Goal: Task Accomplishment & Management: Manage account settings

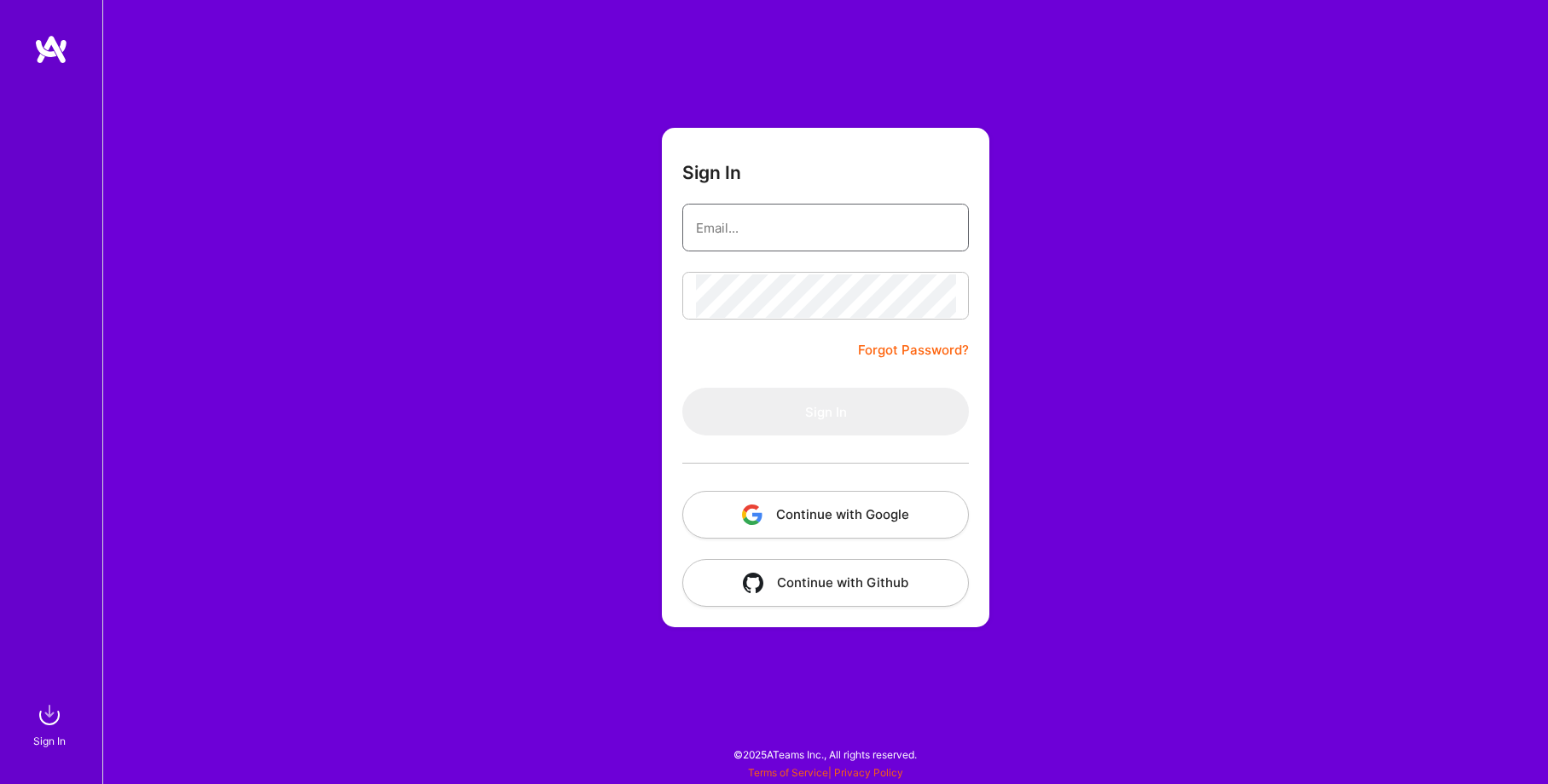
type input "[EMAIL_ADDRESS][DOMAIN_NAME]"
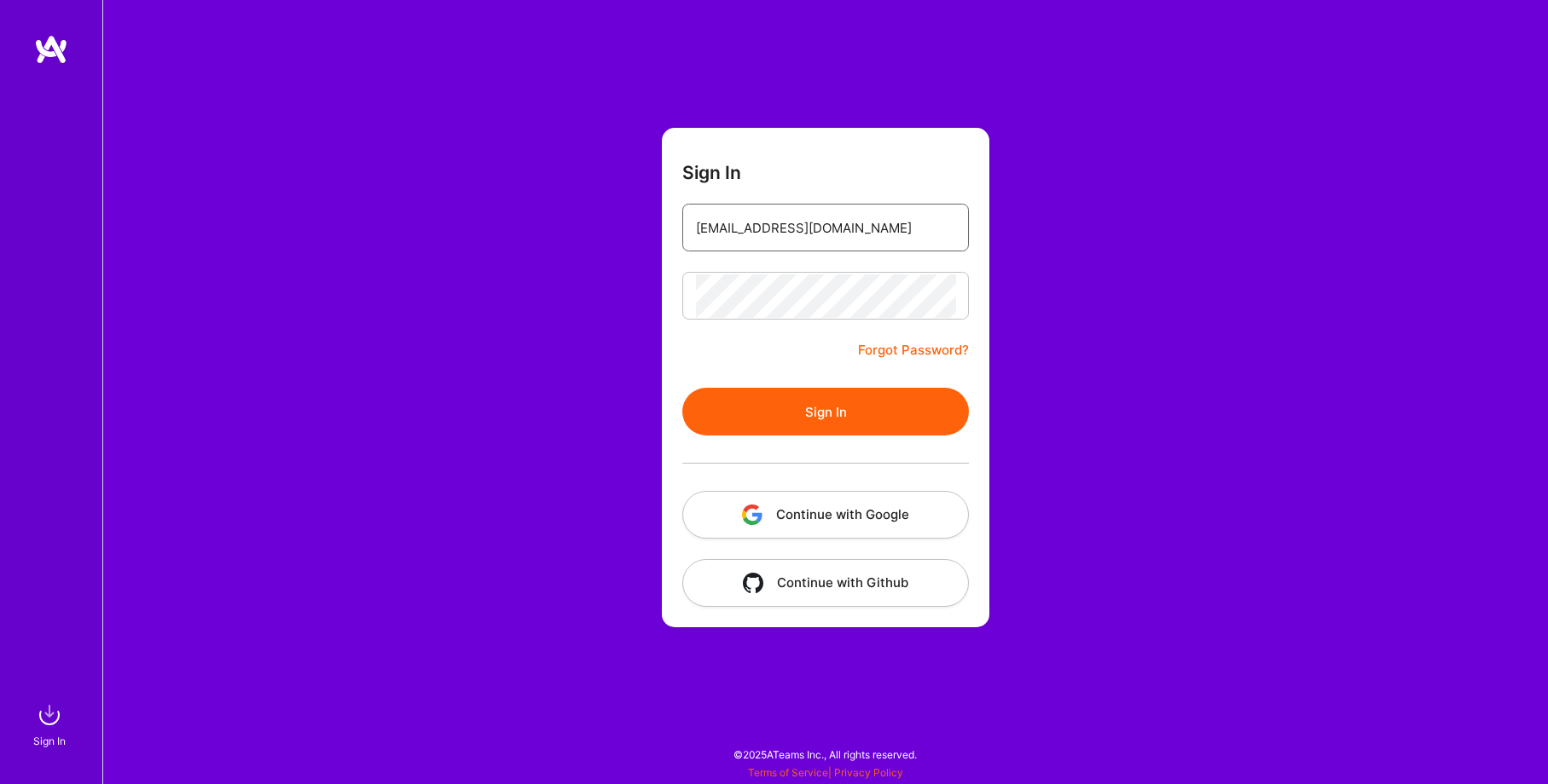
click at [766, 244] on input "[EMAIL_ADDRESS][DOMAIN_NAME]" at bounding box center [825, 228] width 259 height 44
click at [723, 326] on form "Sign In [EMAIL_ADDRESS][DOMAIN_NAME] Forgot Password? Sign In Continue with Goo…" at bounding box center [826, 378] width 327 height 499
click at [780, 417] on button "Sign In" at bounding box center [825, 411] width 287 height 47
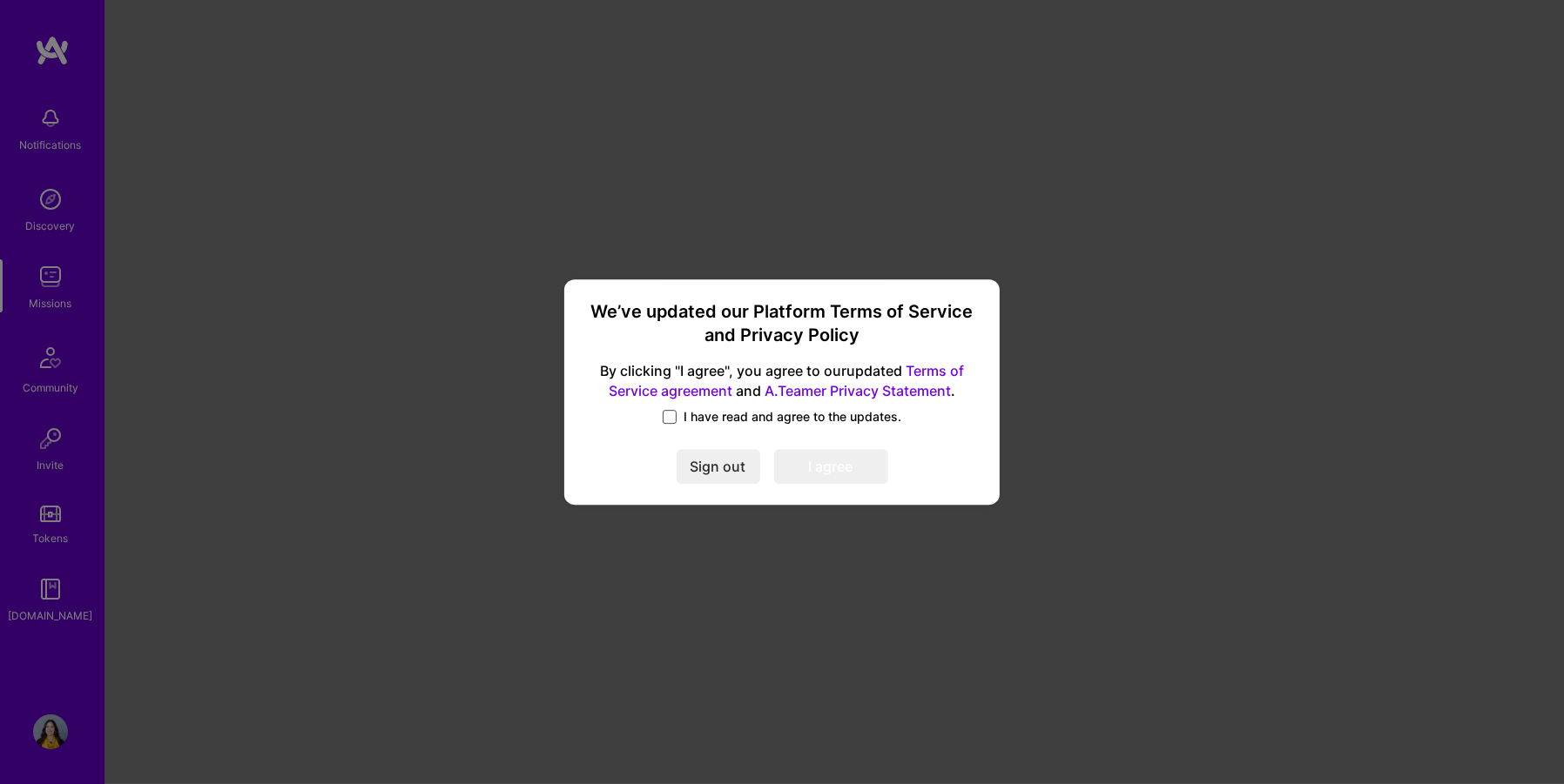
click at [673, 418] on span at bounding box center [670, 417] width 14 height 14
click at [0, 0] on input "I have read and agree to the updates." at bounding box center [0, 0] width 0 height 0
click at [829, 472] on button "I agree" at bounding box center [832, 468] width 114 height 35
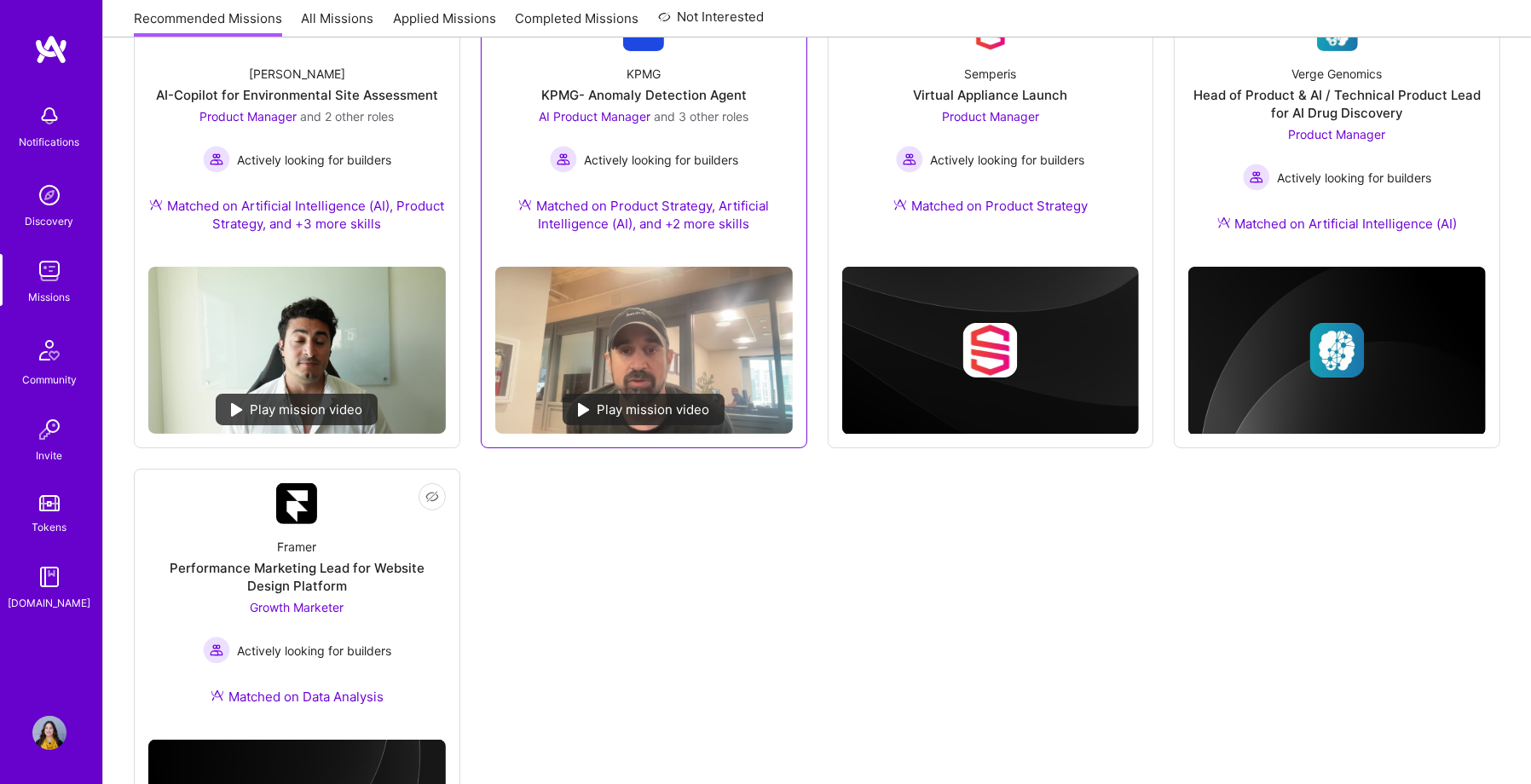
scroll to position [290, 0]
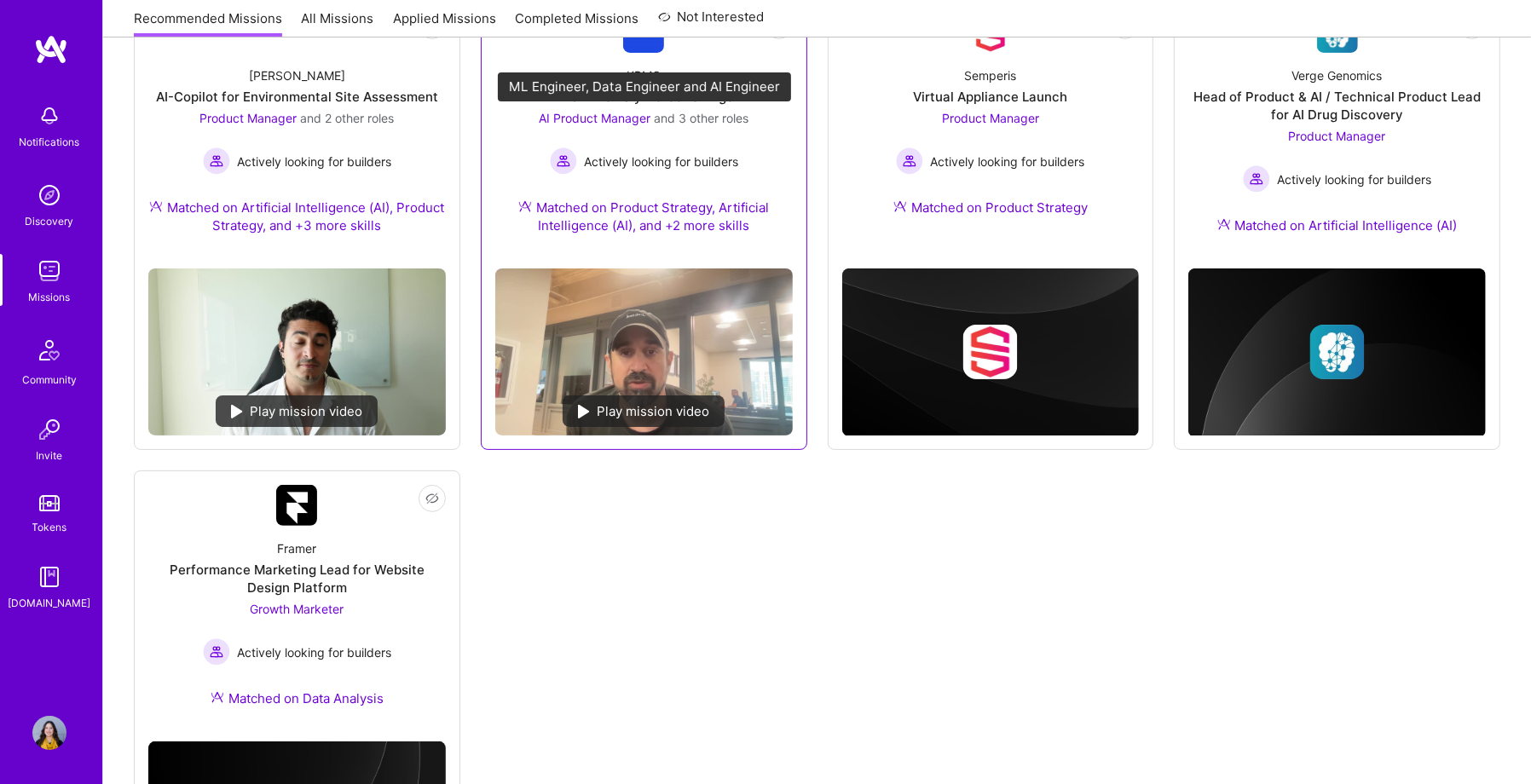
click at [620, 116] on span "AI Product Manager" at bounding box center [595, 118] width 112 height 15
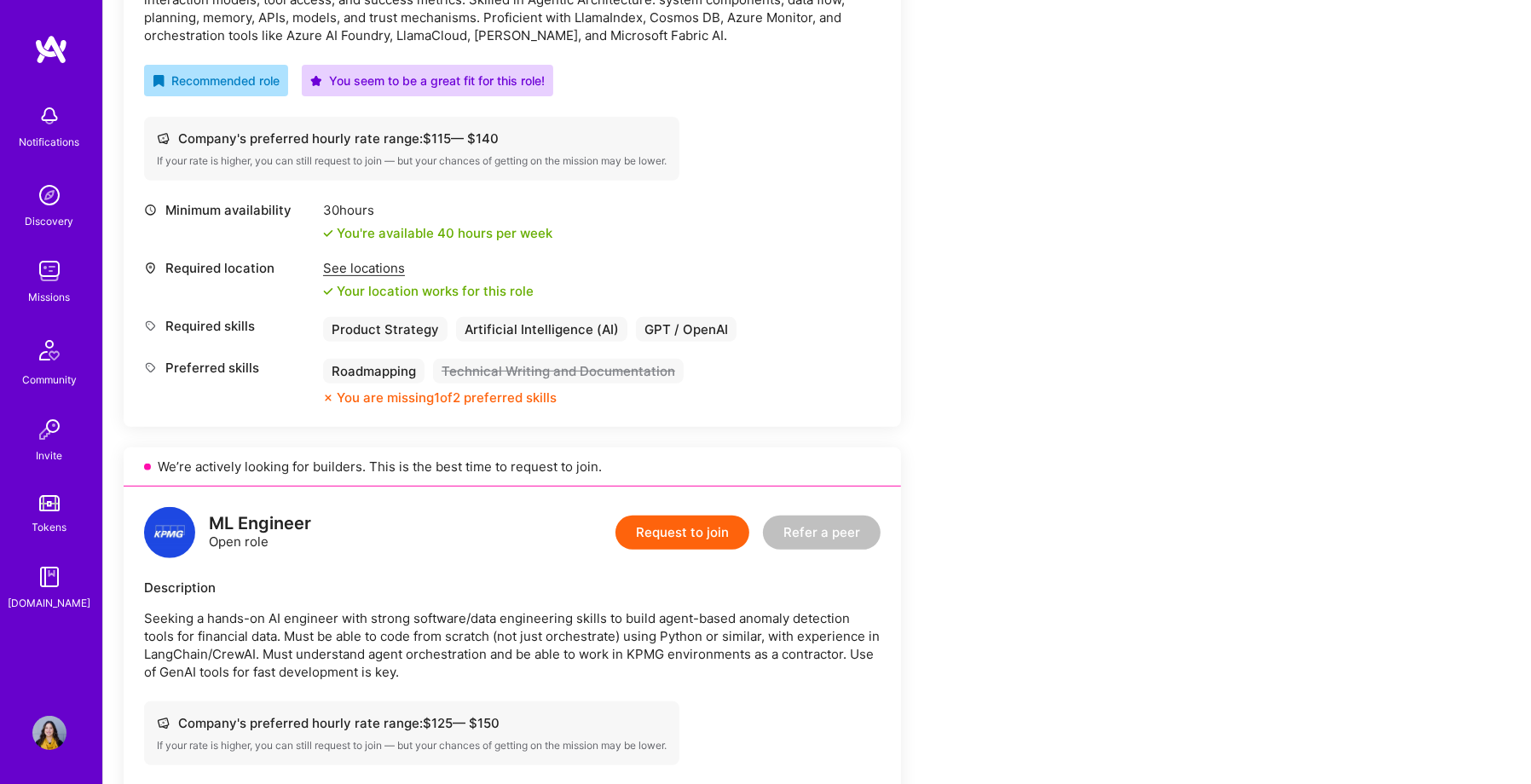
scroll to position [655, 0]
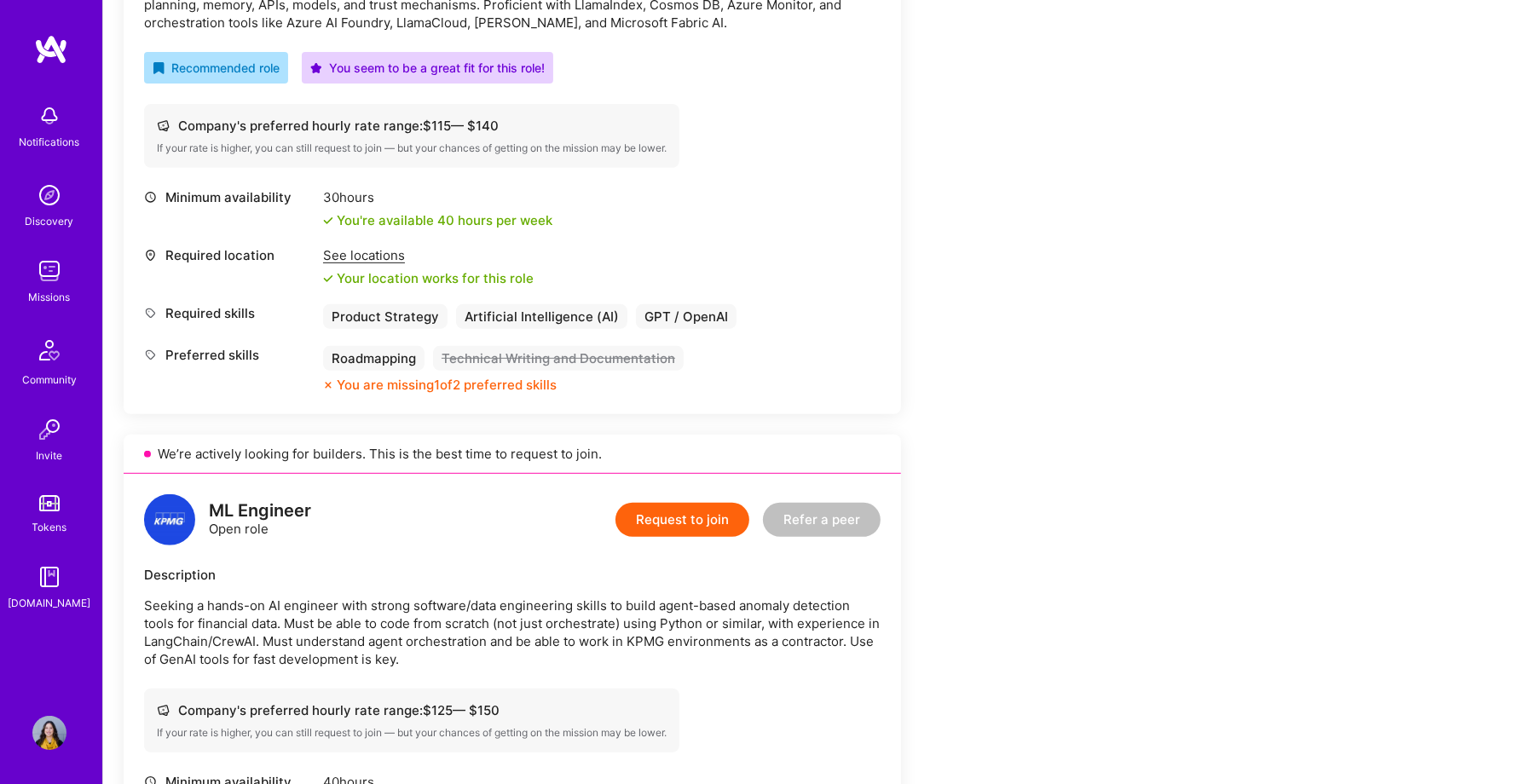
click at [361, 251] on div "See locations" at bounding box center [428, 255] width 211 height 18
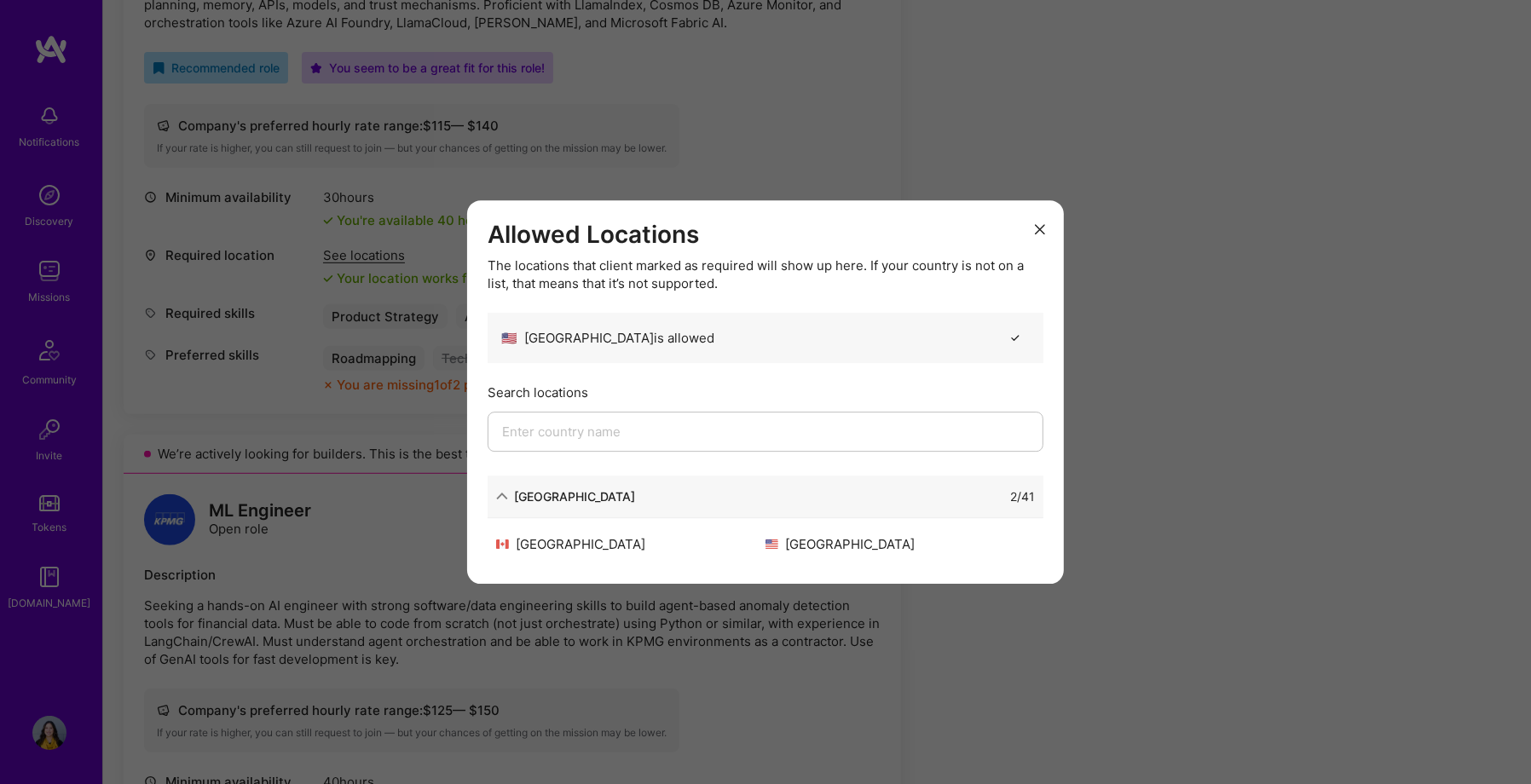
click at [1043, 225] on icon "modal" at bounding box center [1040, 230] width 10 height 10
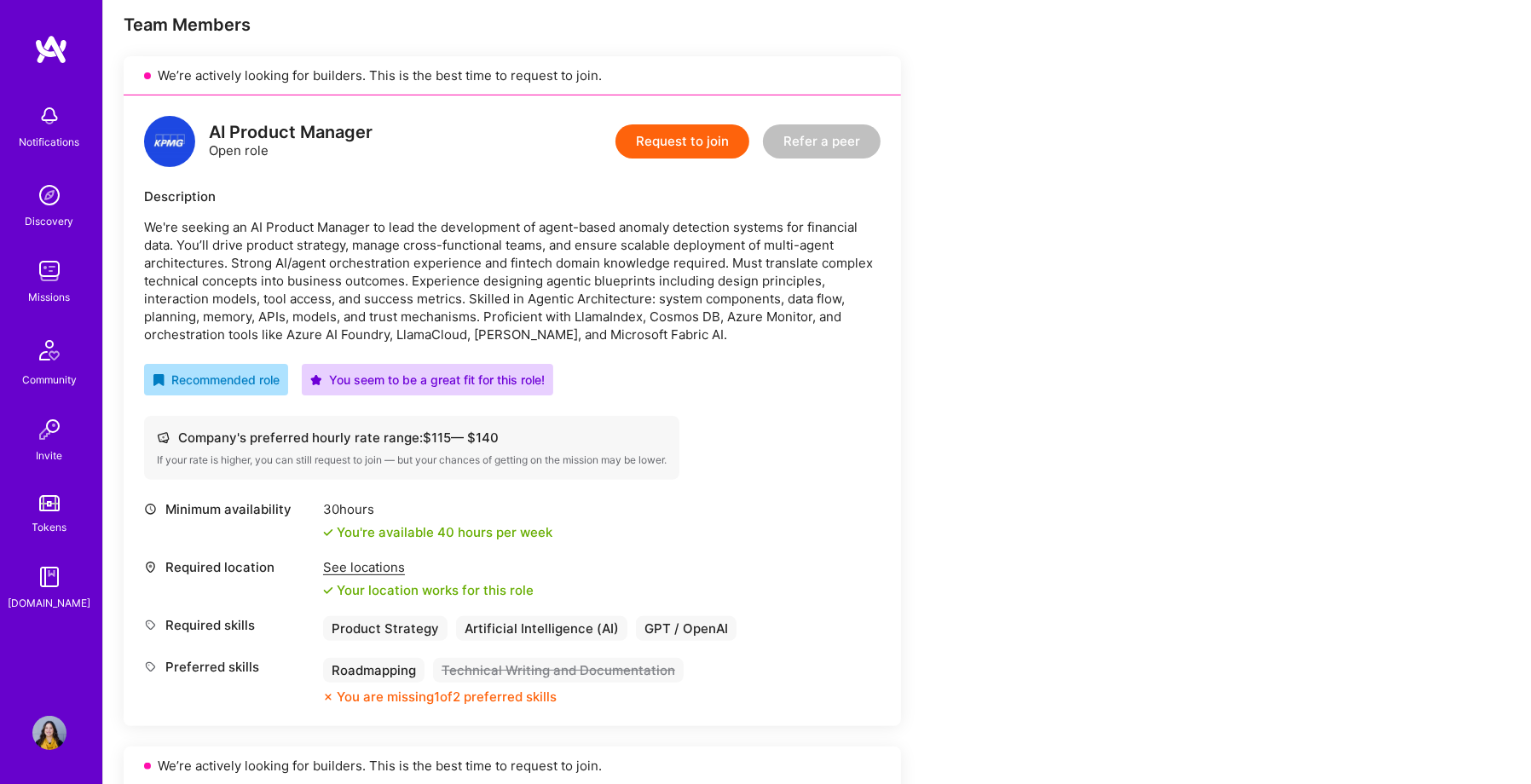
scroll to position [227, 0]
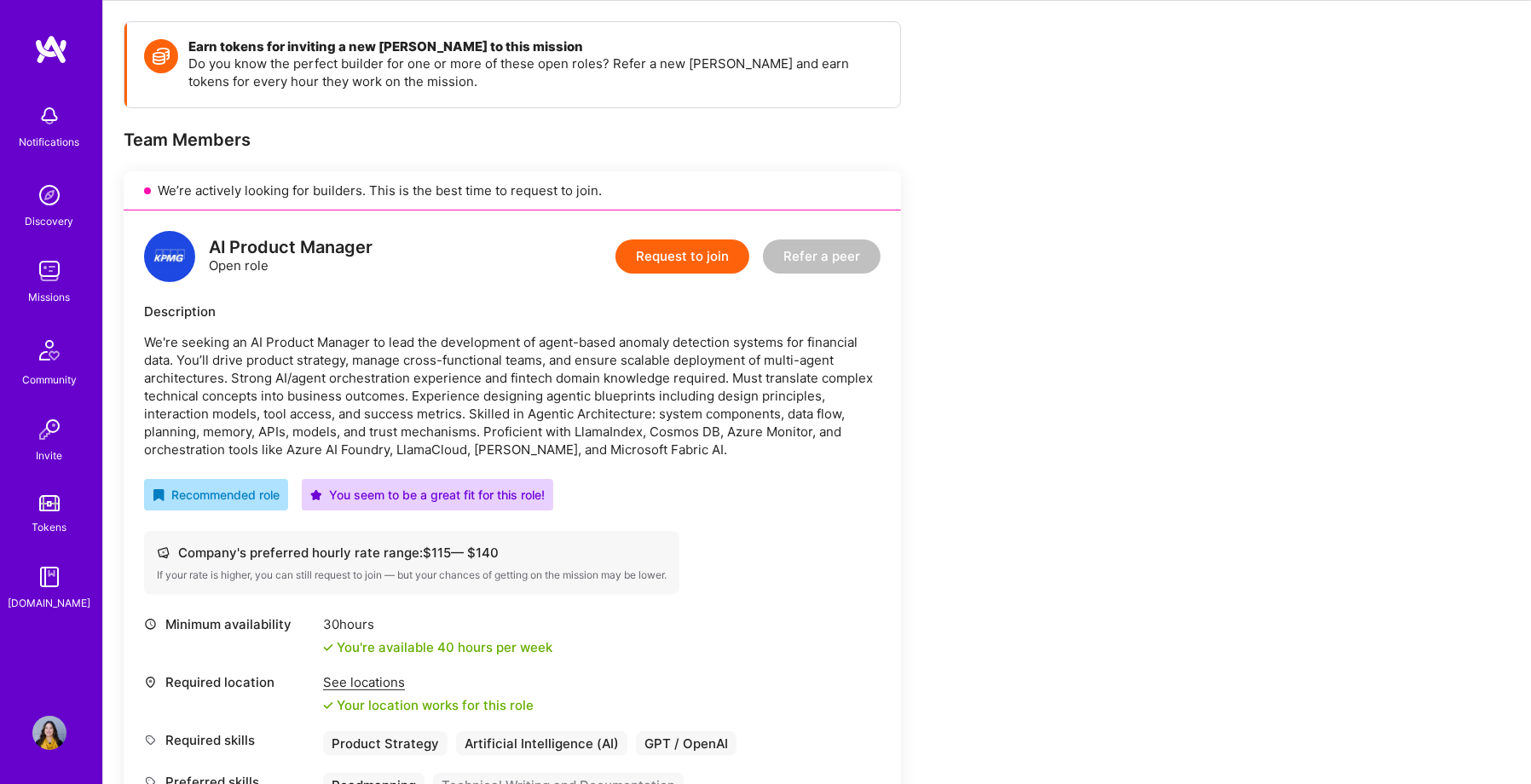
click at [702, 258] on button "Request to join" at bounding box center [682, 256] width 134 height 34
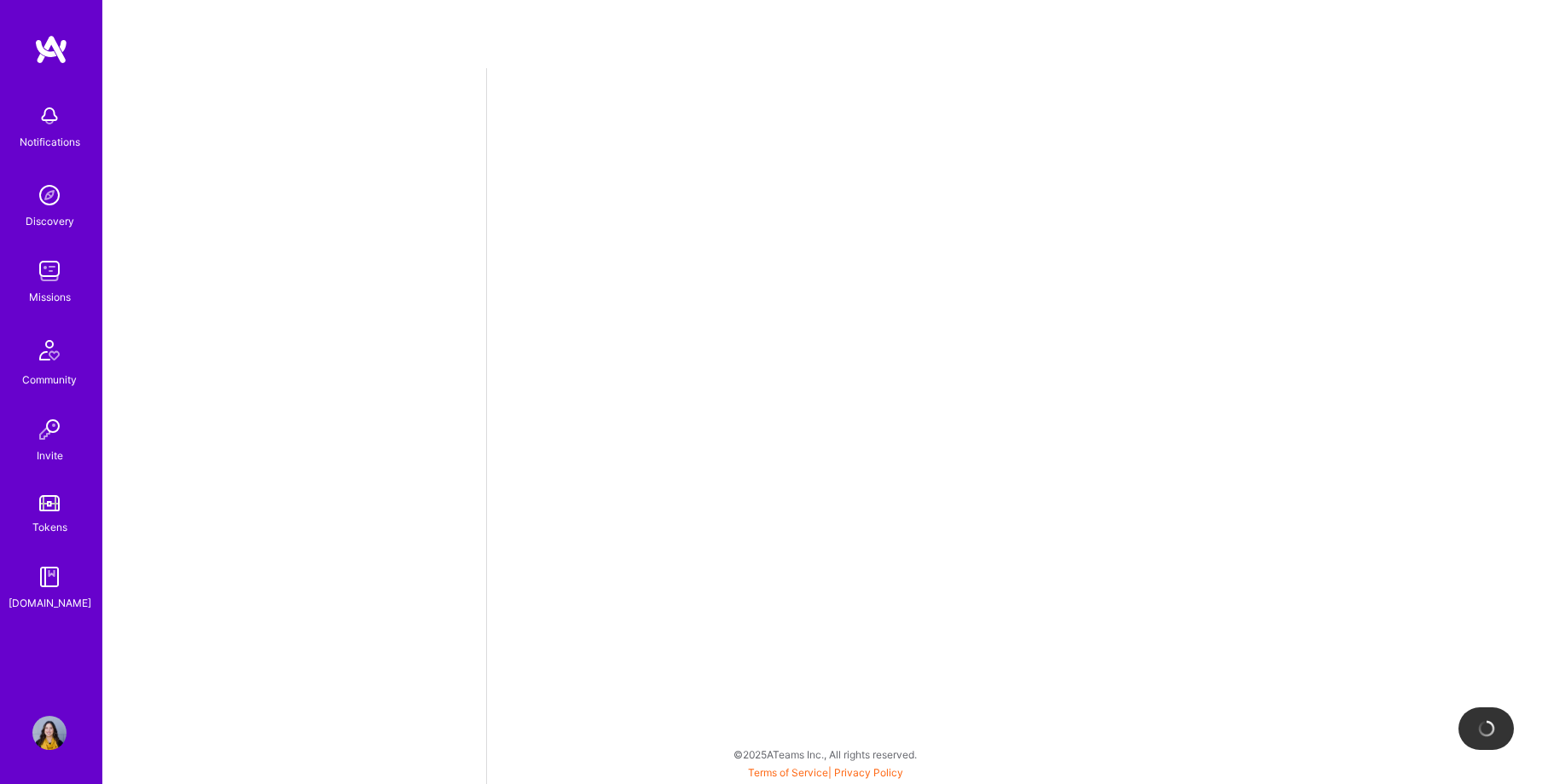
select select "US"
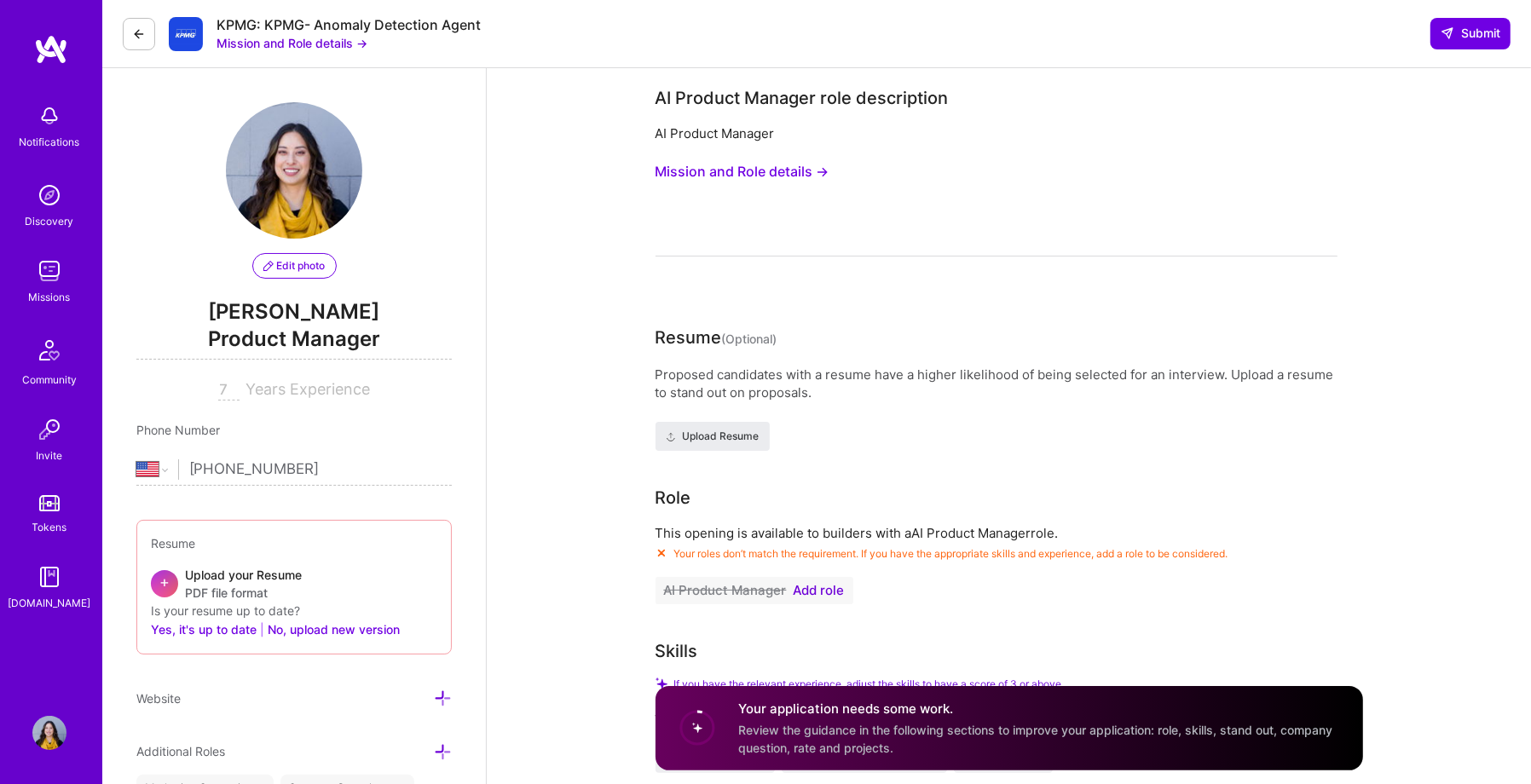
click at [52, 733] on img at bounding box center [50, 733] width 34 height 34
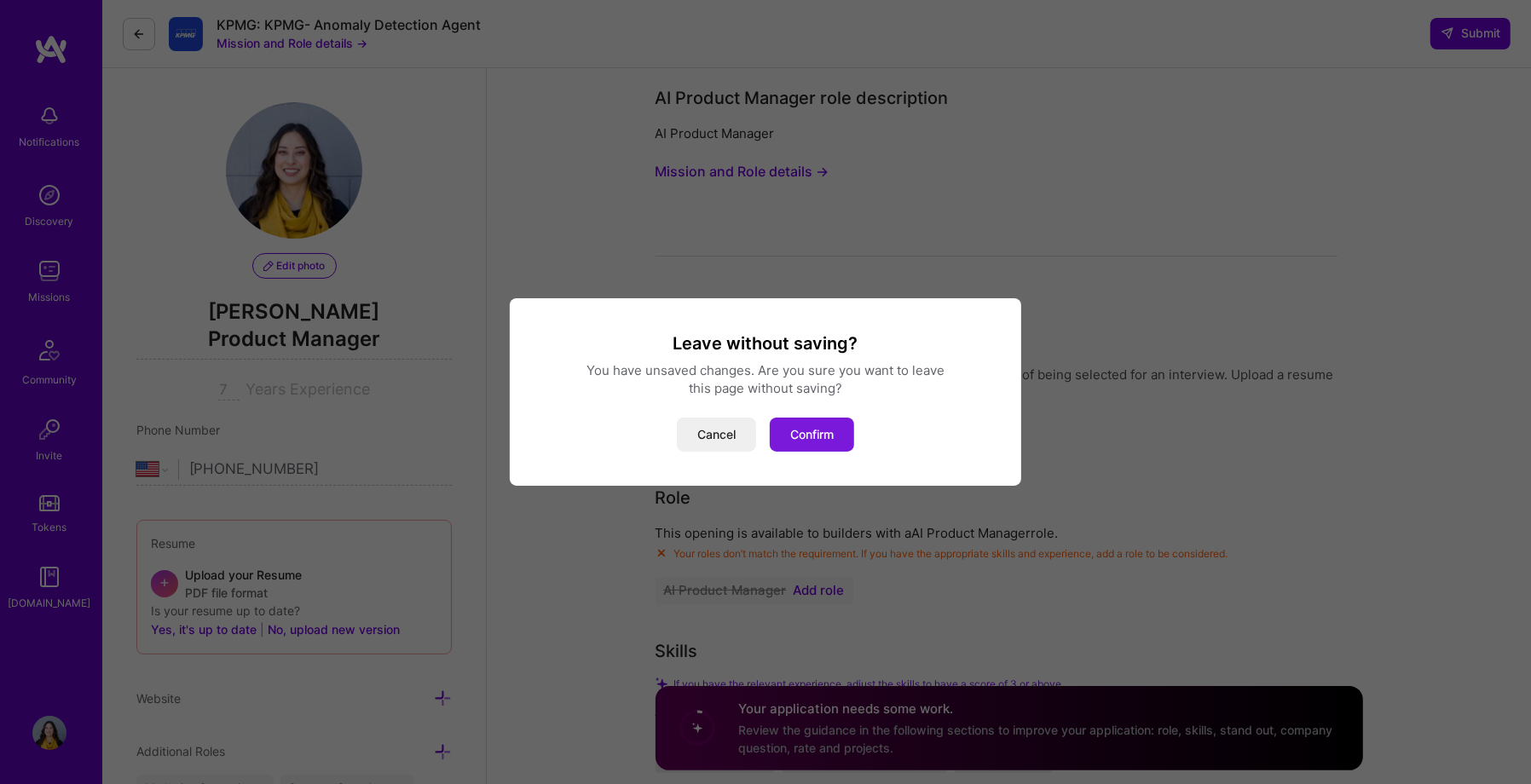
click at [829, 435] on button "Confirm" at bounding box center [812, 435] width 84 height 34
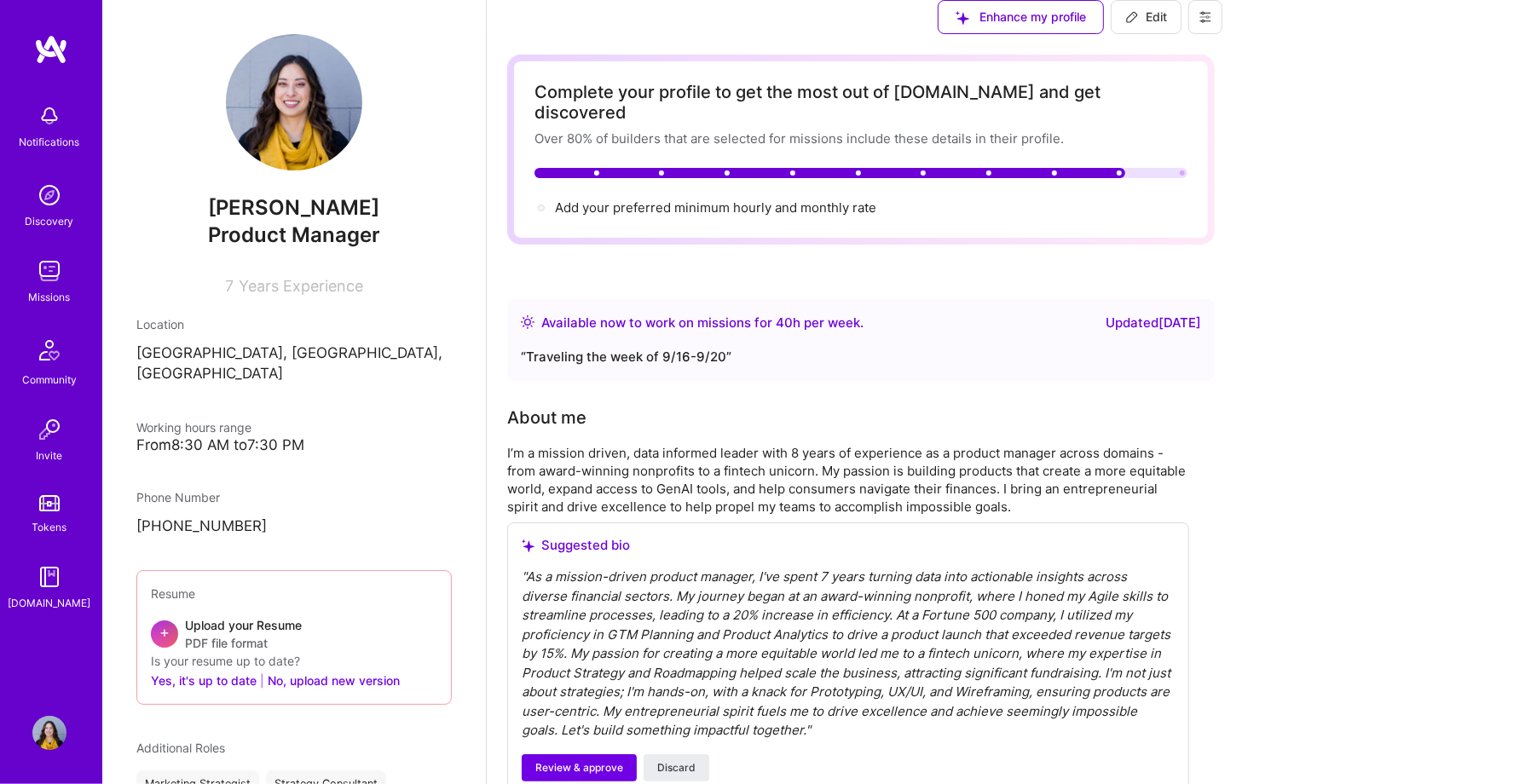
click at [838, 365] on div "“ Traveling the week of 9/16-9/20 ”" at bounding box center [861, 357] width 680 height 21
click at [1167, 26] on span "Edit" at bounding box center [1146, 17] width 42 height 17
select select "US"
select select "Right Now"
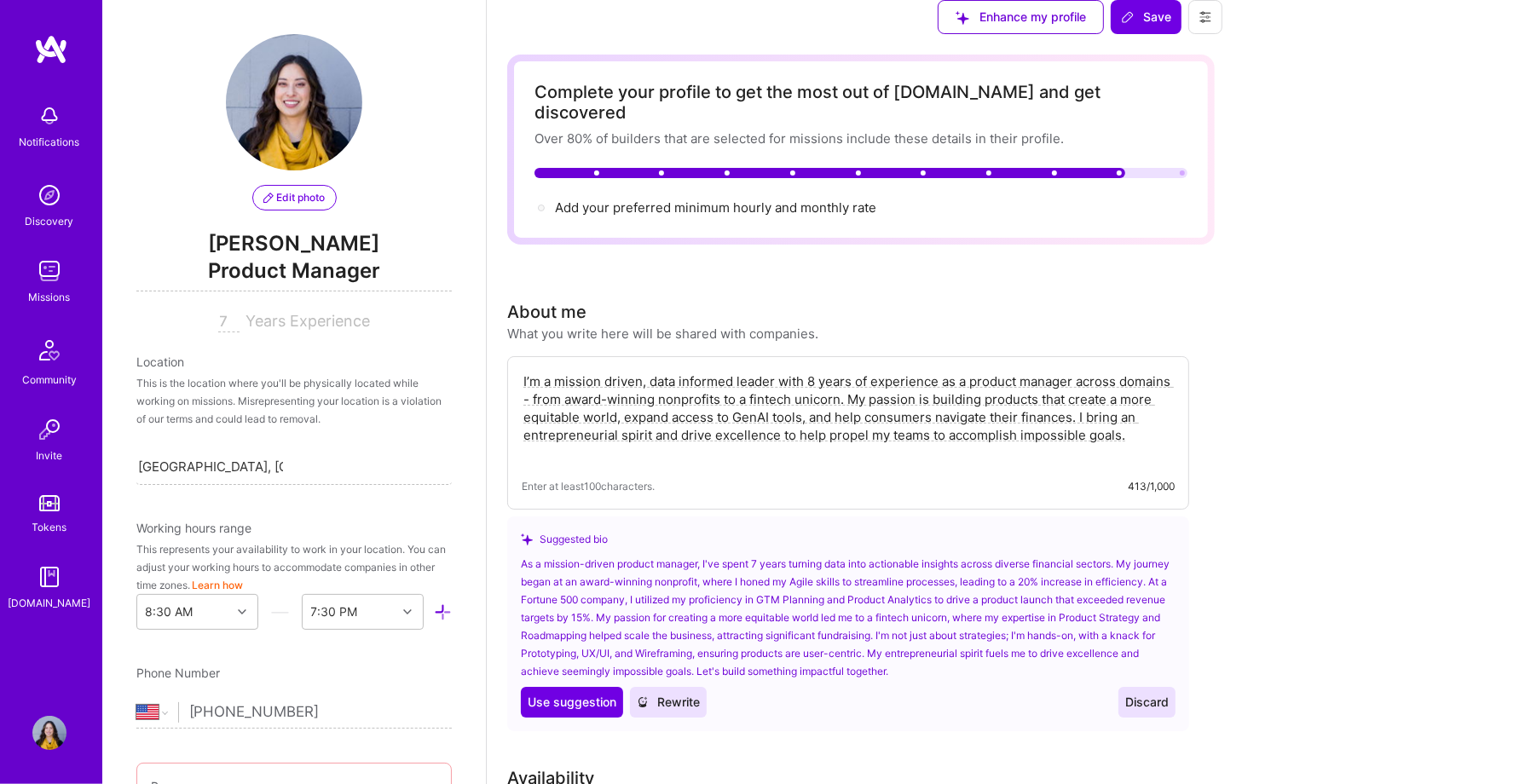
scroll to position [446, 0]
drag, startPoint x: 970, startPoint y: 381, endPoint x: 929, endPoint y: 381, distance: 41.0
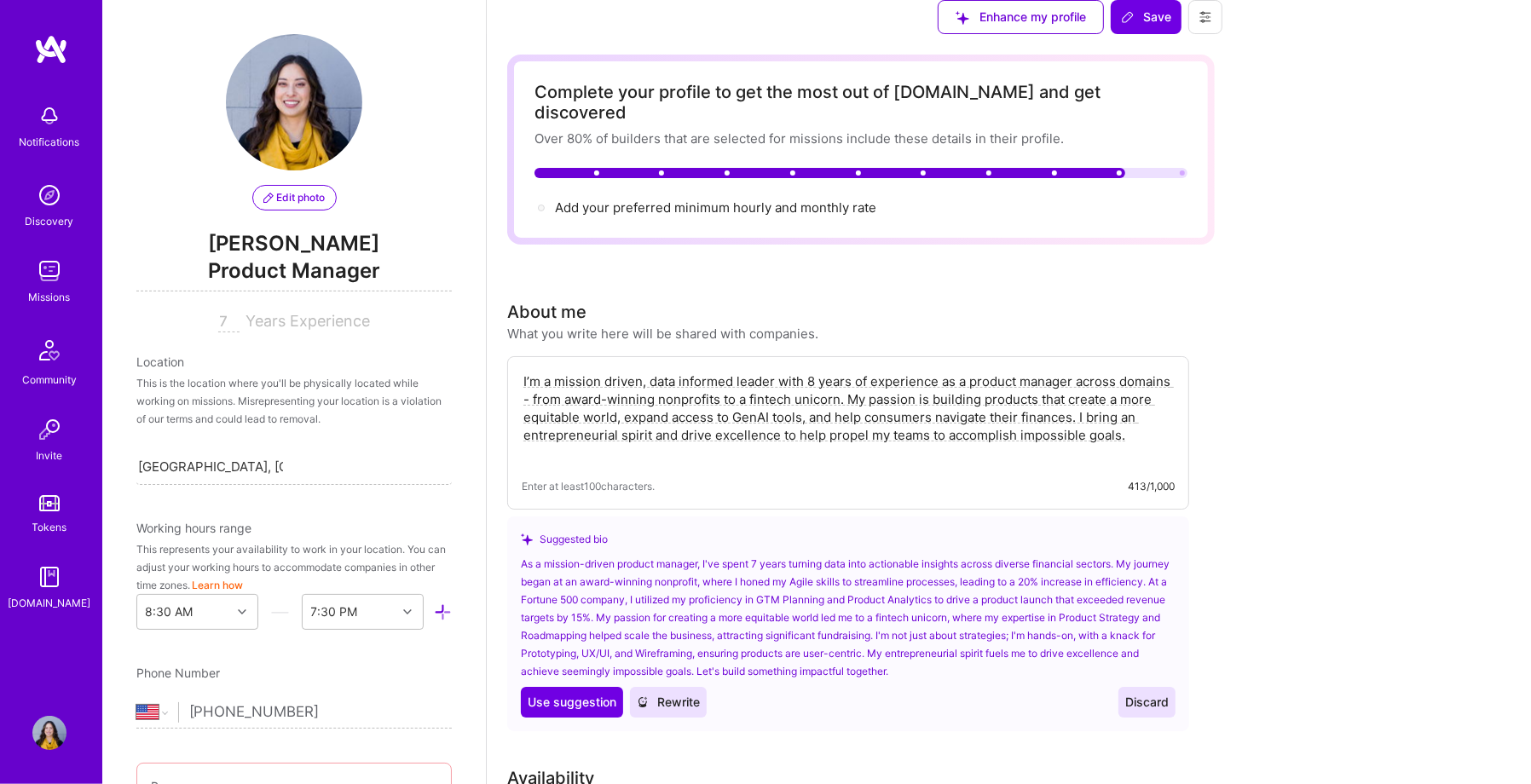
type input "2"
drag, startPoint x: 988, startPoint y: 390, endPoint x: 823, endPoint y: 373, distance: 165.9
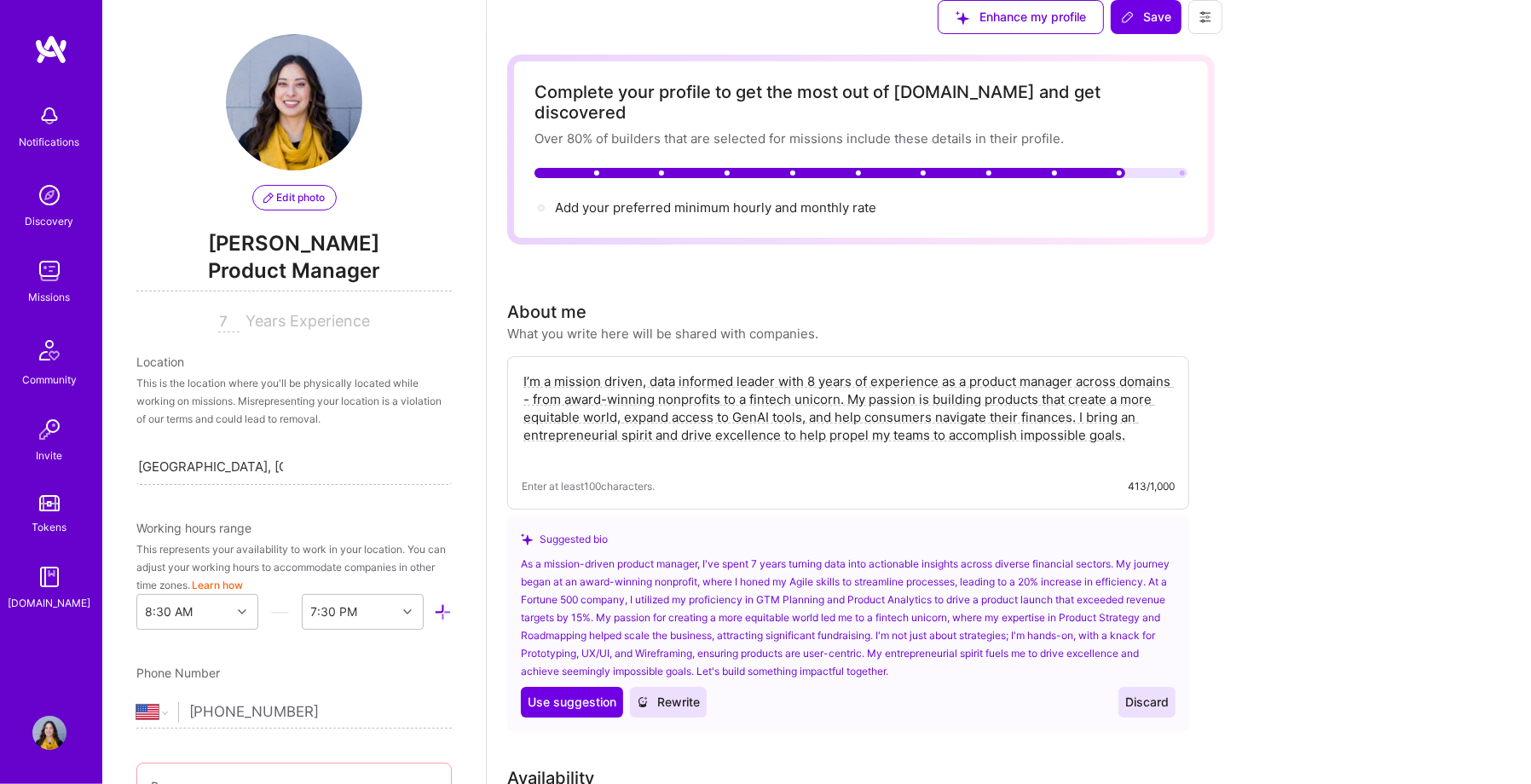
type input "20"
click at [923, 766] on div "Availability" at bounding box center [848, 779] width 682 height 26
type input "120"
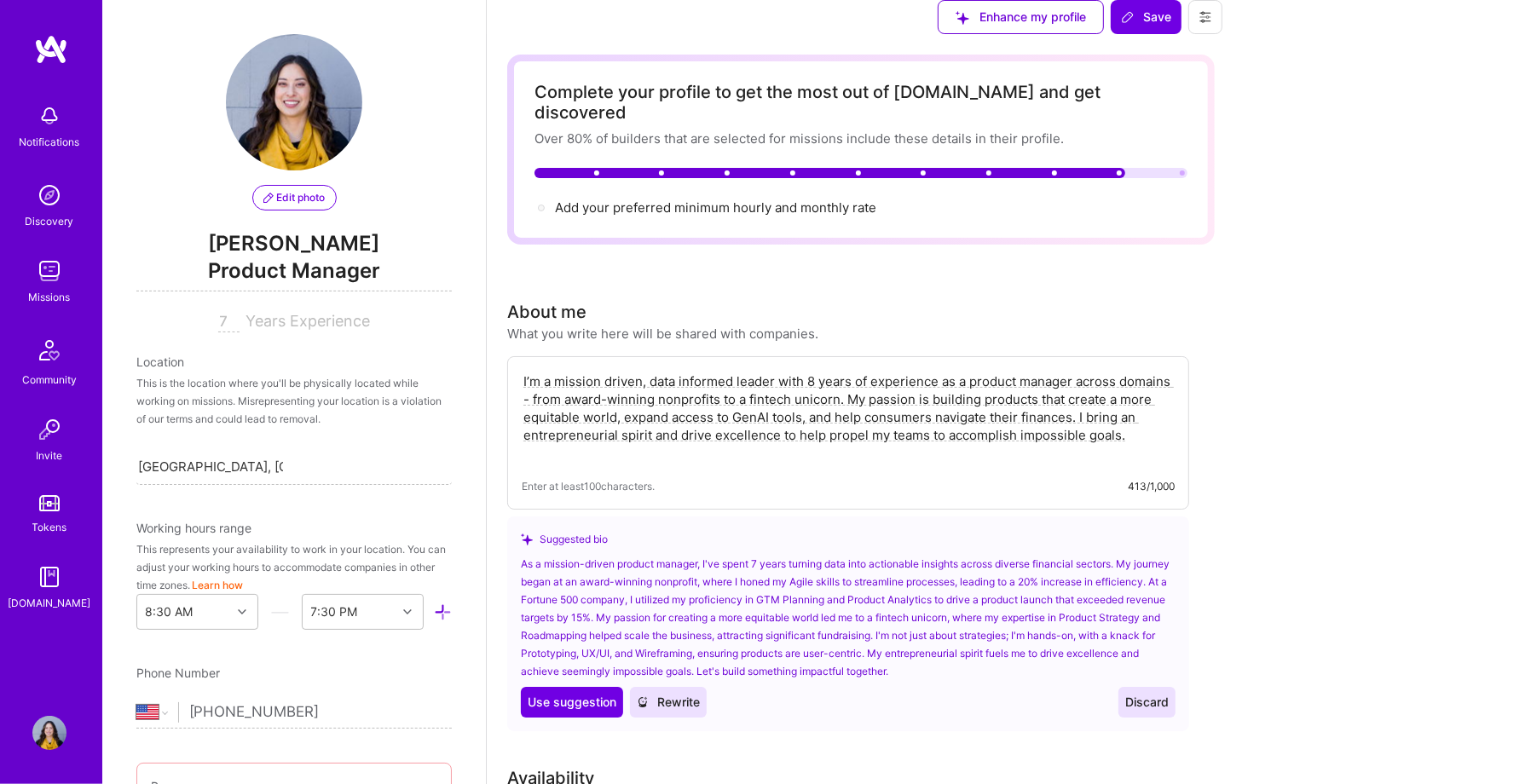
click at [700, 694] on span "Rewrite" at bounding box center [668, 702] width 63 height 17
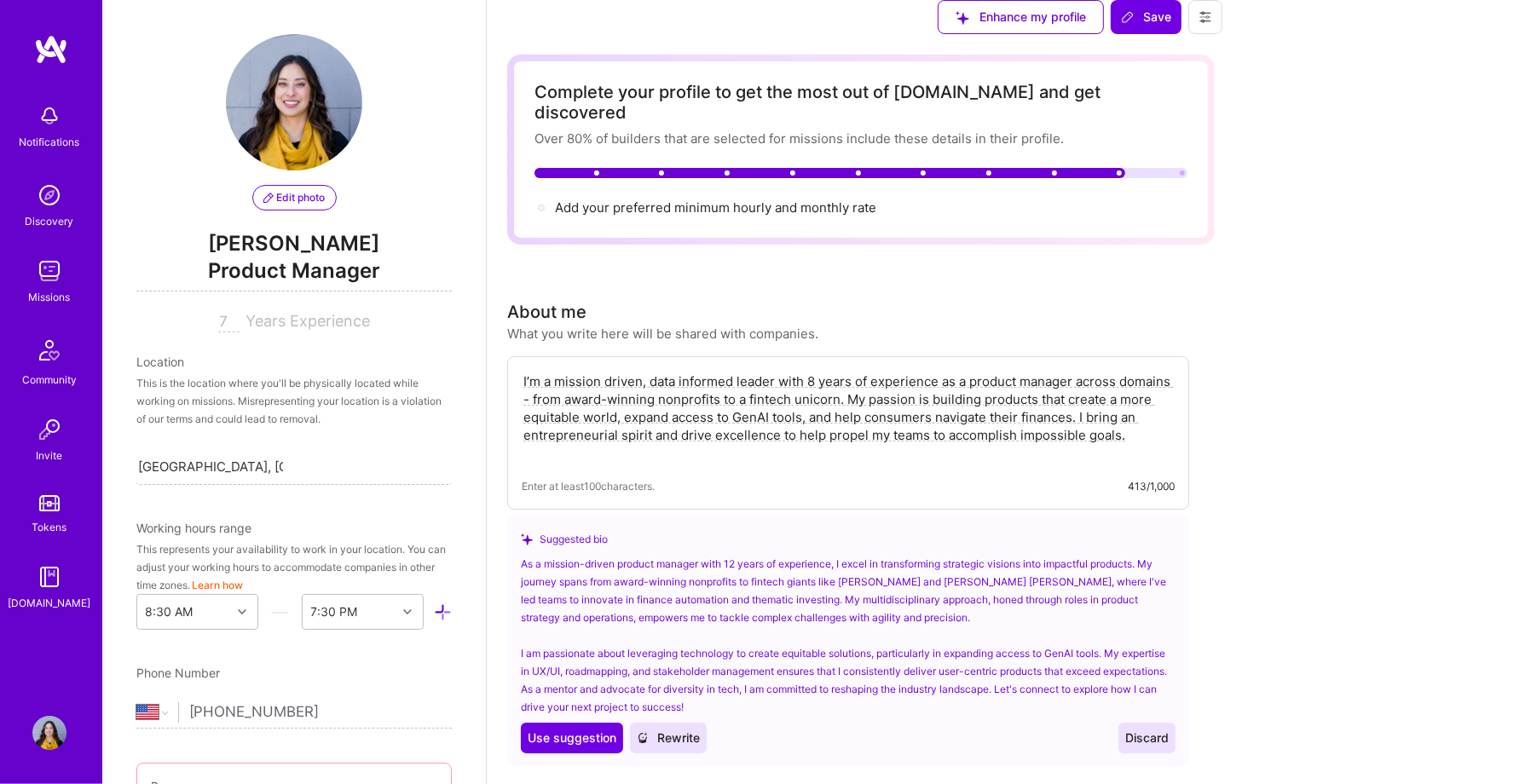
scroll to position [480, 0]
drag, startPoint x: 1042, startPoint y: 114, endPoint x: 993, endPoint y: 108, distance: 49.4
click at [993, 555] on div "As a mission-driven product manager with 12 years of experience, I excel in tra…" at bounding box center [848, 635] width 655 height 161
click at [918, 555] on div "As a mission-driven product manager with 12 years of experience, I excel in tra…" at bounding box center [848, 635] width 655 height 161
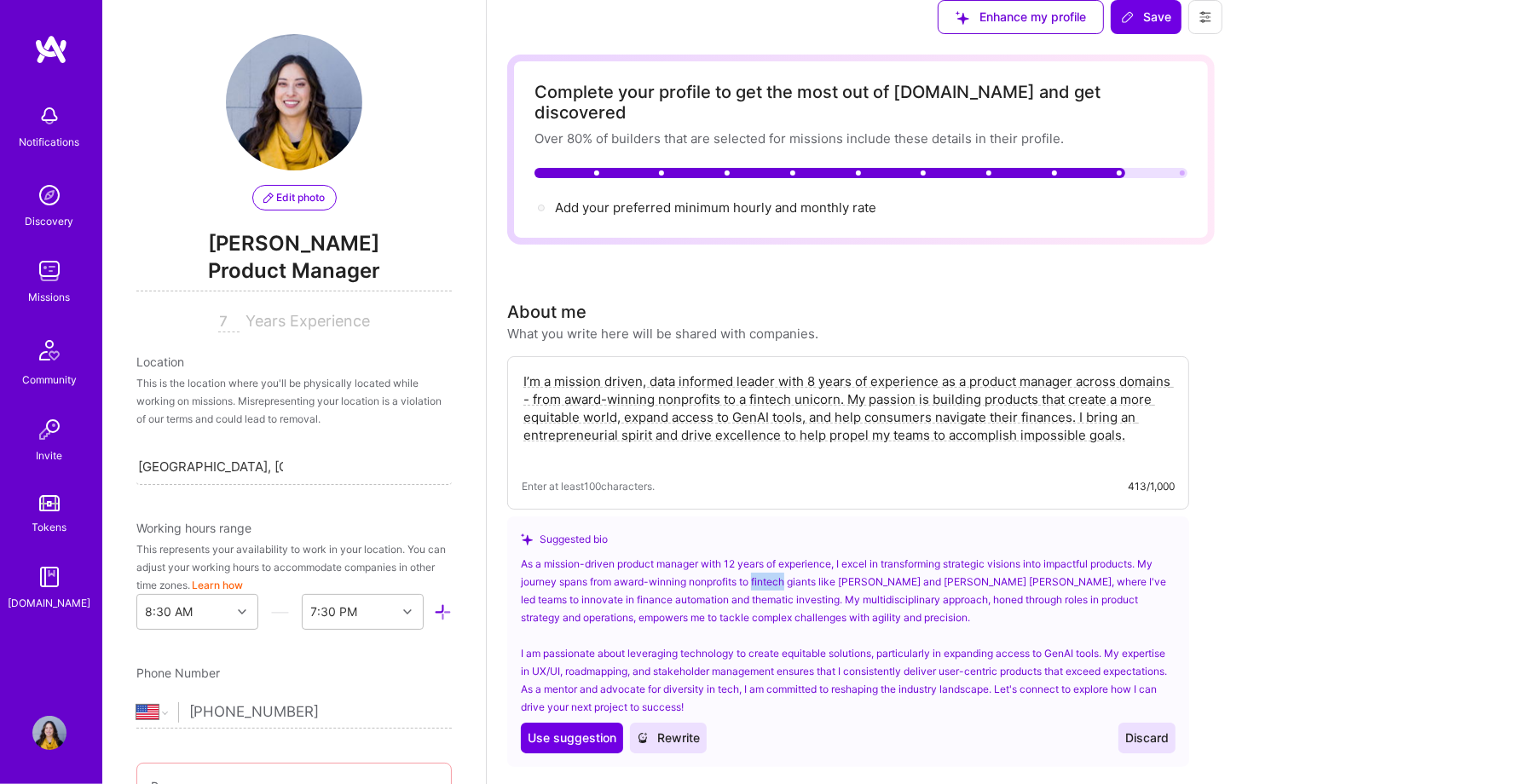
scroll to position [0, 0]
click at [1171, 26] on span "Save" at bounding box center [1146, 17] width 50 height 17
